Goal: Information Seeking & Learning: Learn about a topic

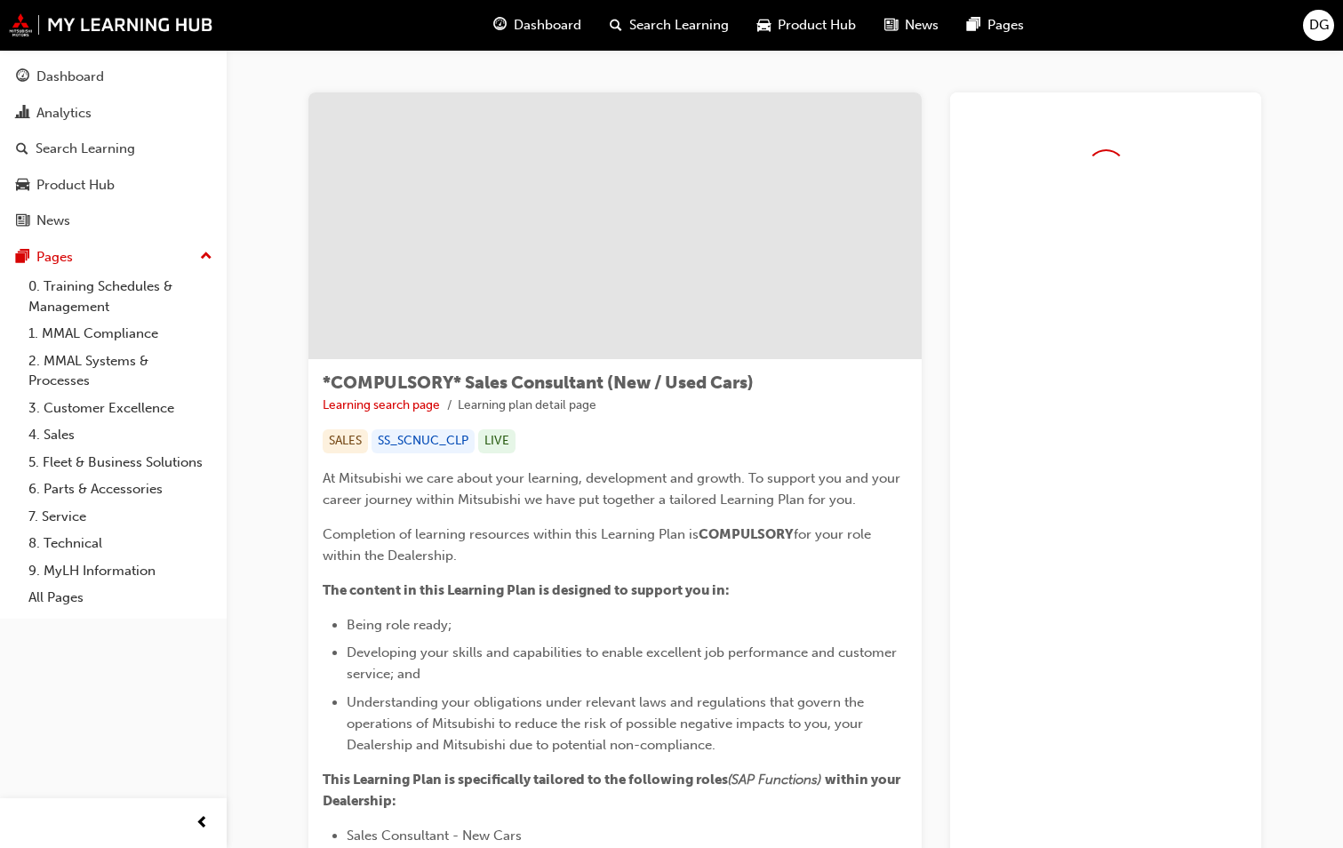
click at [524, 16] on span "Dashboard" at bounding box center [548, 25] width 68 height 20
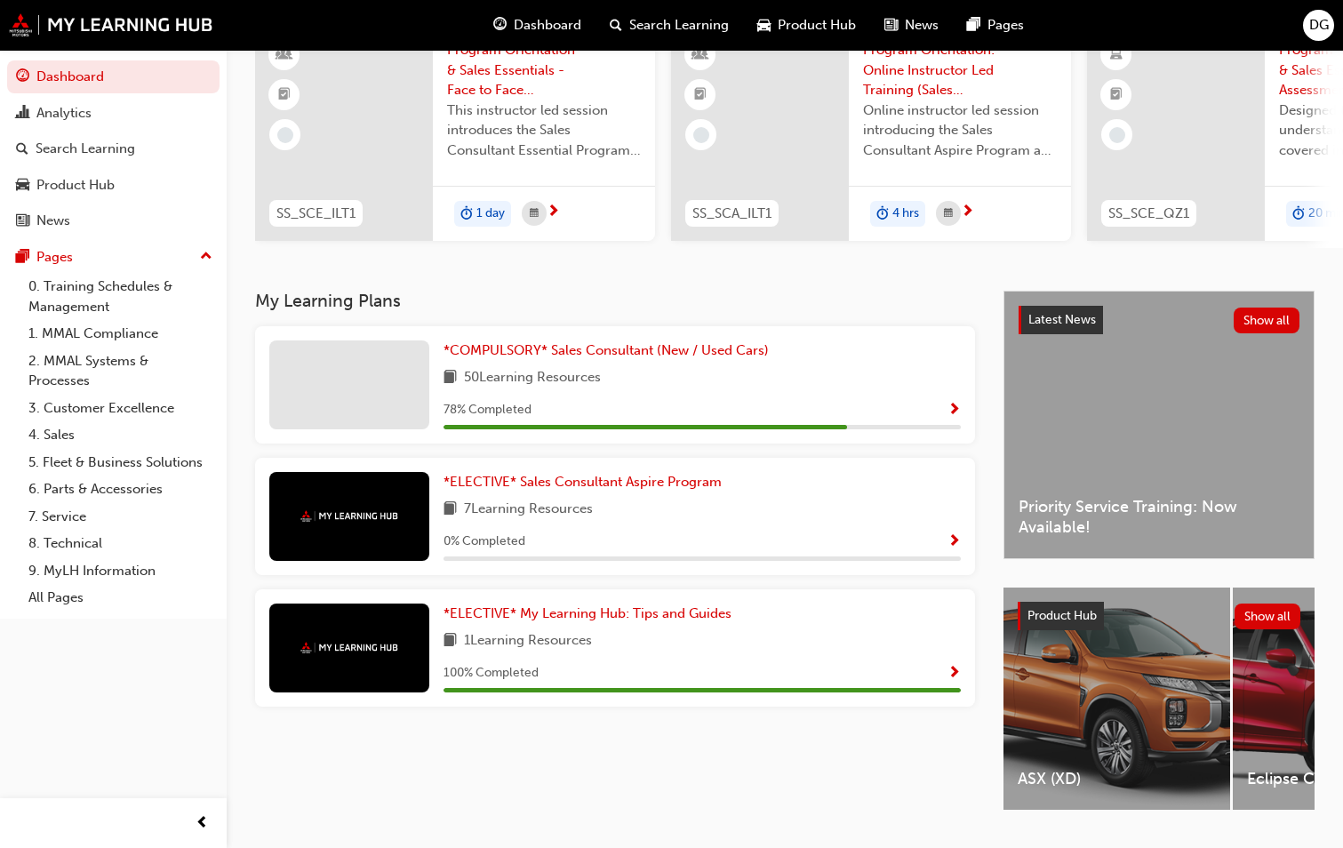
scroll to position [178, 0]
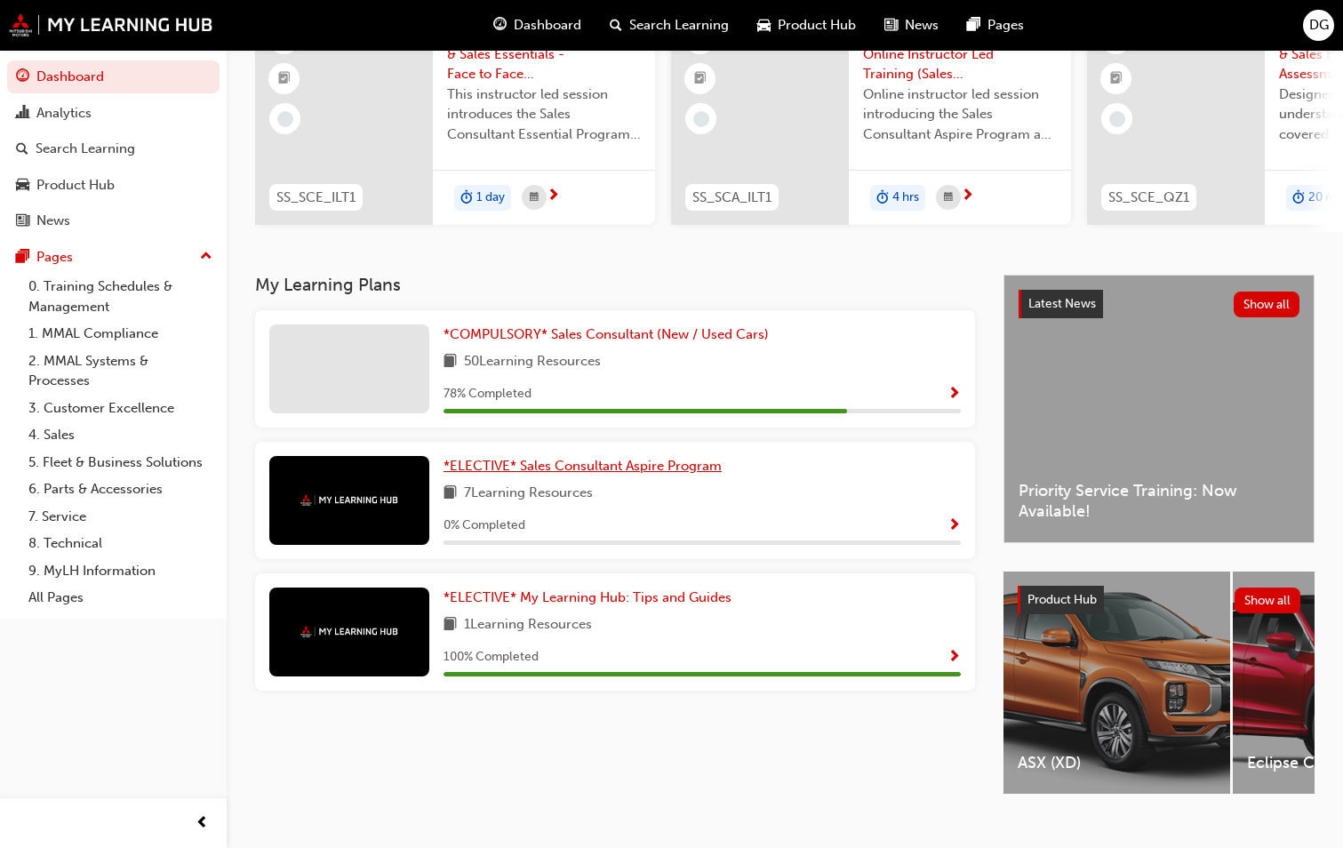
click at [729, 456] on link "*ELECTIVE* Sales Consultant Aspire Program" at bounding box center [586, 466] width 285 height 20
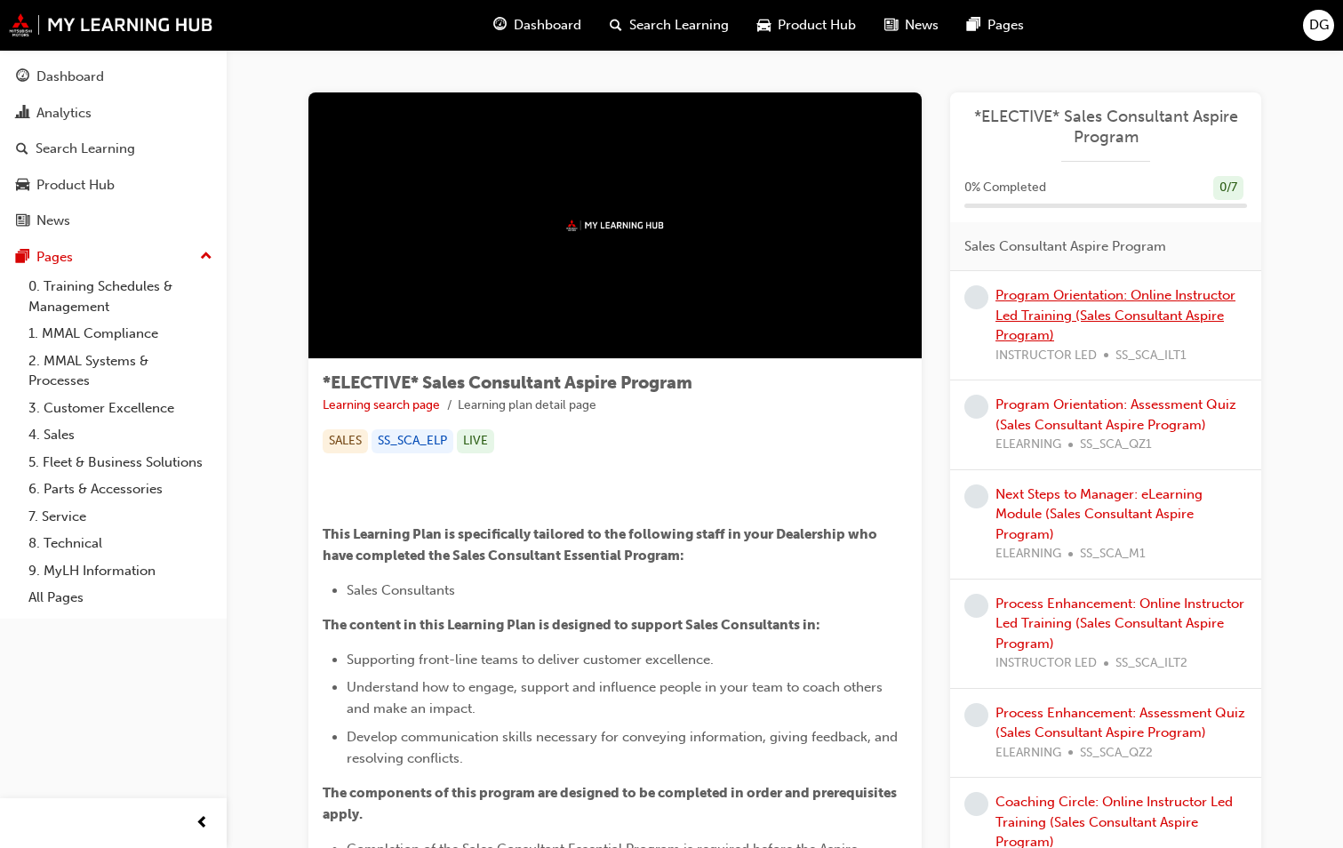
click at [1048, 299] on link "Program Orientation: Online Instructor Led Training (Sales Consultant Aspire Pr…" at bounding box center [1116, 315] width 240 height 56
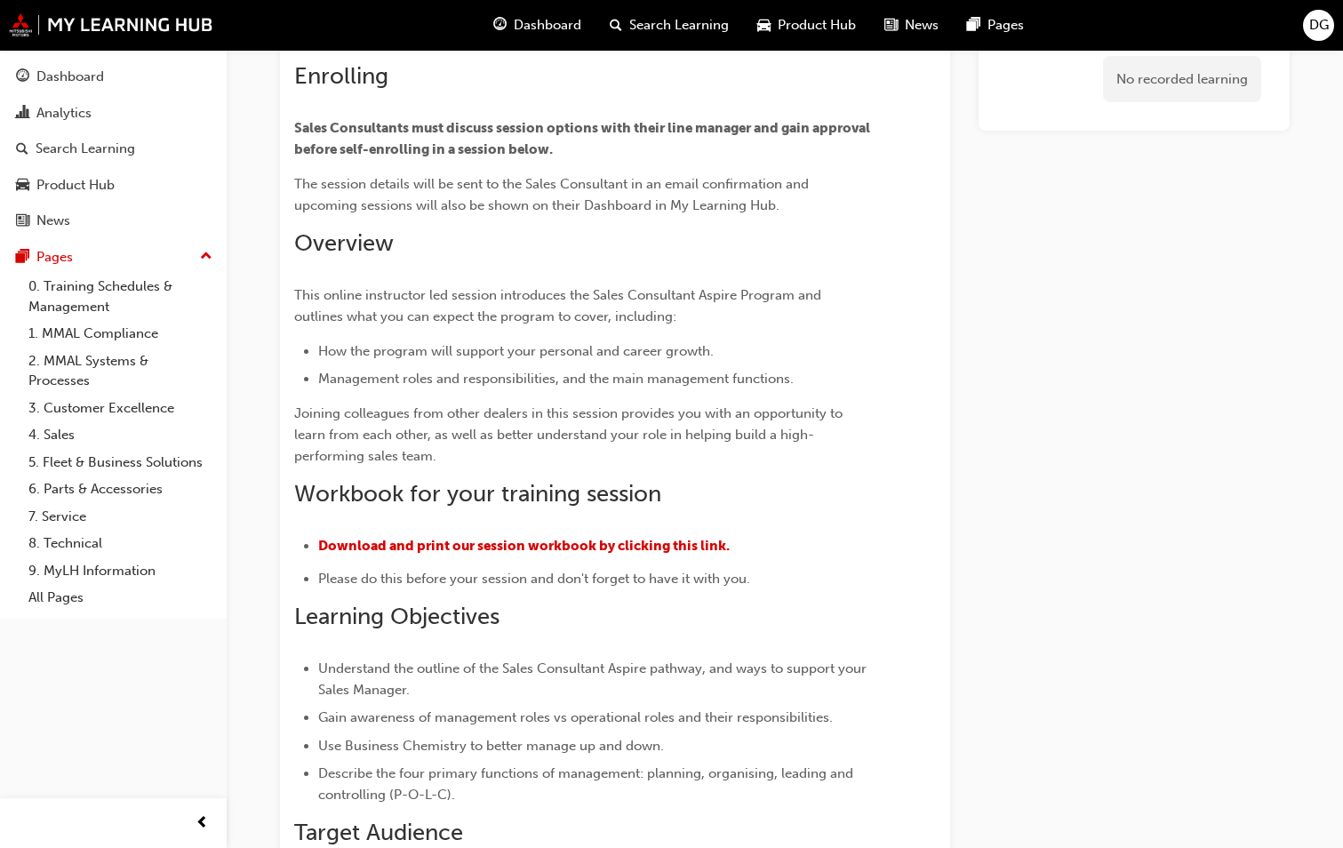
scroll to position [76, 0]
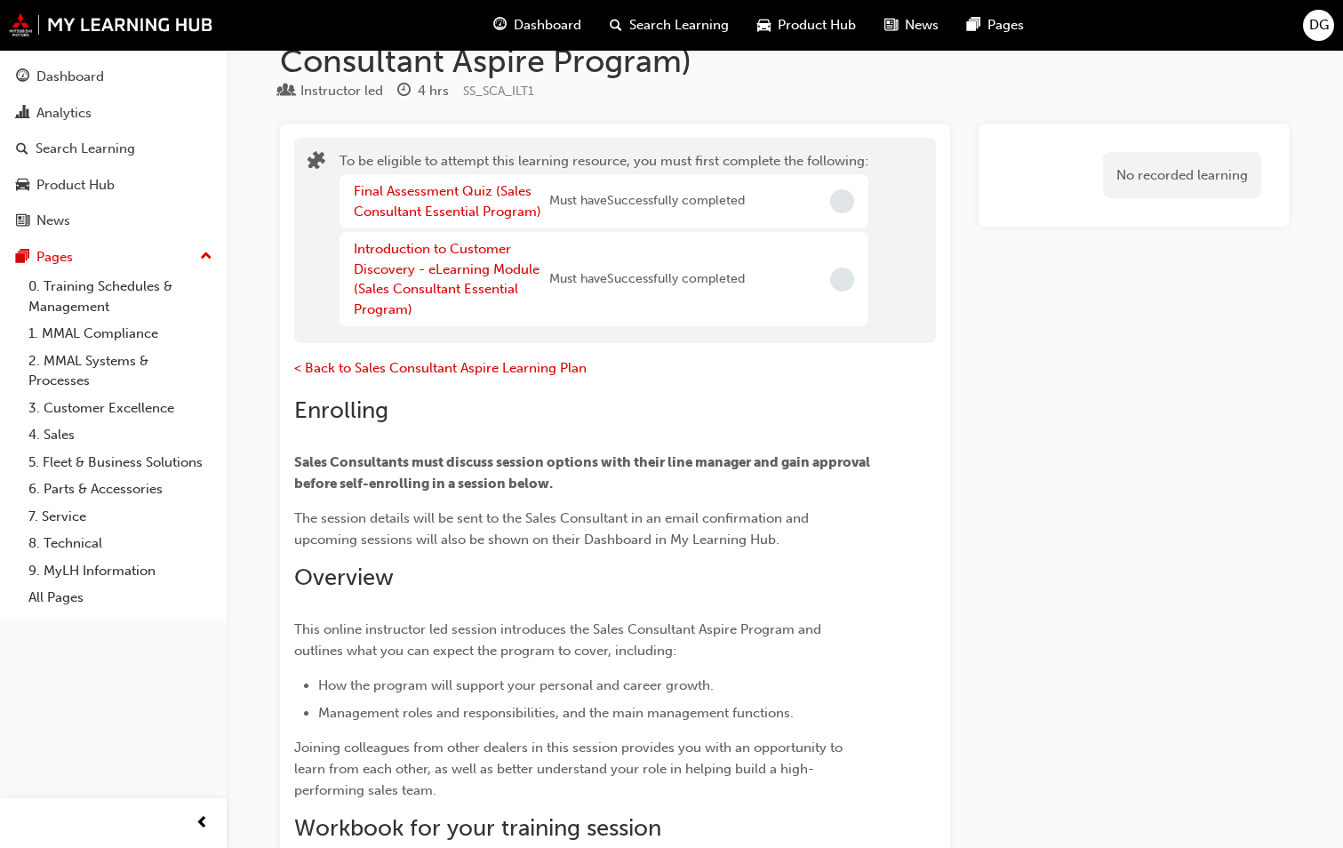
click at [911, 23] on span "News" at bounding box center [922, 25] width 34 height 20
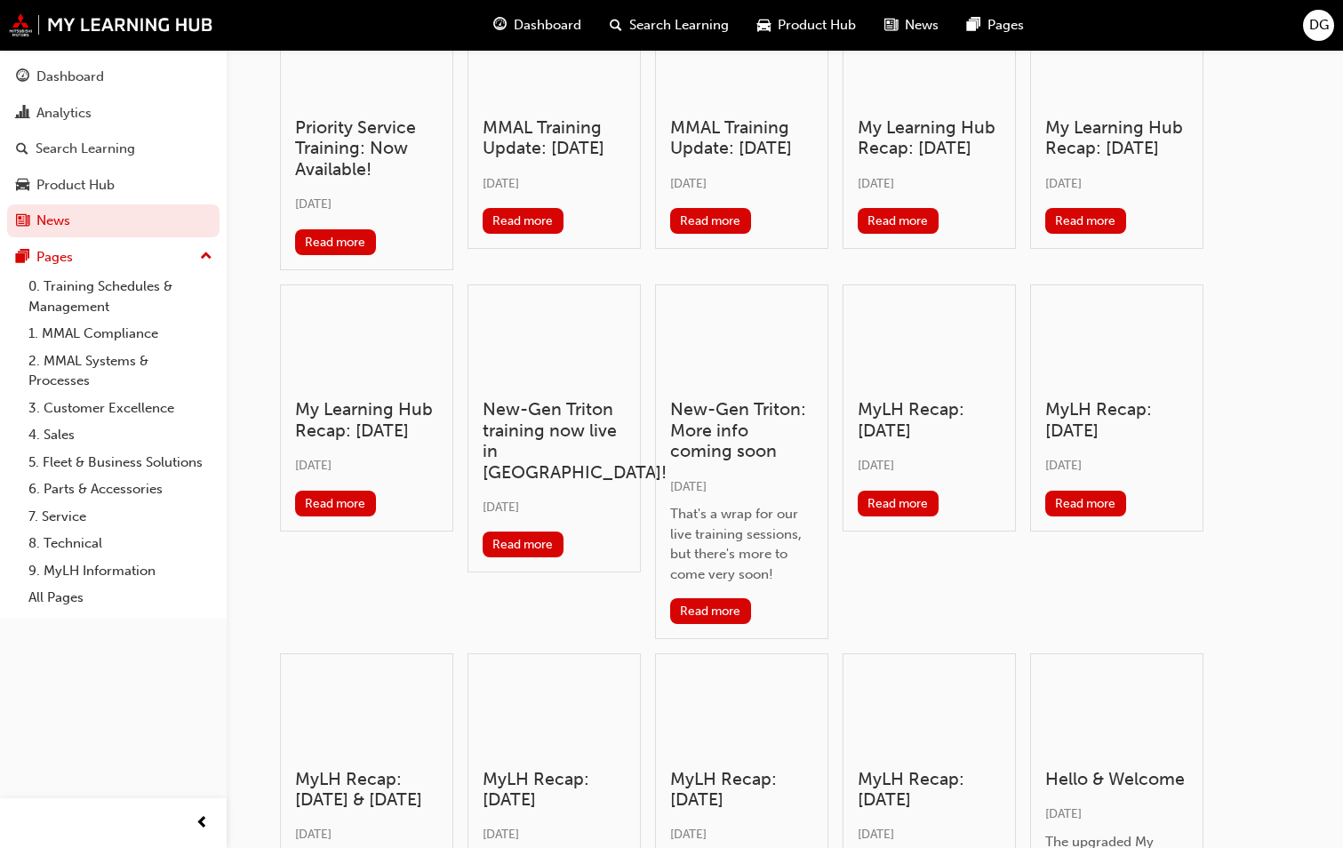
scroll to position [343, 0]
